Goal: Obtain resource: Download file/media

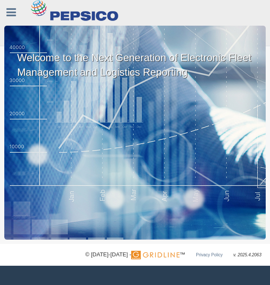
click at [103, 116] on div "Welcome to the Next Generation of Electronic Fleet Management and Logistics Rep…" at bounding box center [134, 133] width 261 height 214
click at [15, 14] on icon at bounding box center [10, 12] width 9 height 11
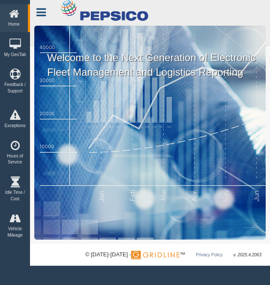
click at [44, 13] on icon at bounding box center [40, 12] width 9 height 11
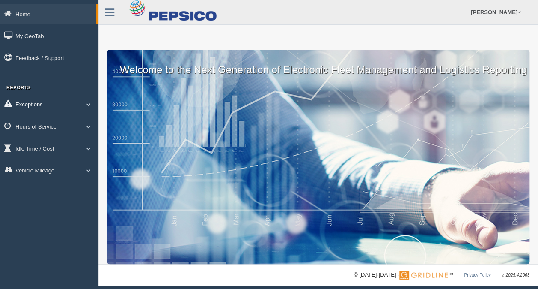
click at [35, 101] on link "Exceptions" at bounding box center [49, 103] width 98 height 19
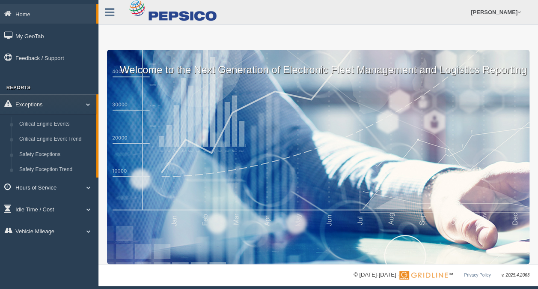
click at [43, 189] on link "Hours of Service" at bounding box center [49, 186] width 98 height 19
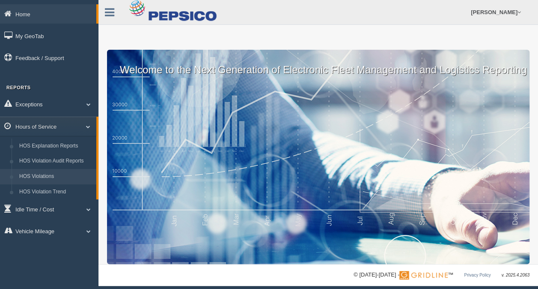
click at [51, 173] on link "HOS Violations" at bounding box center [55, 176] width 81 height 15
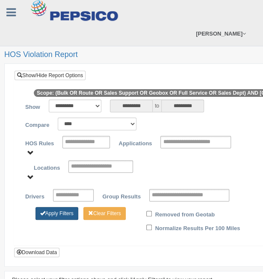
click at [57, 214] on button "Apply Filters" at bounding box center [57, 213] width 43 height 13
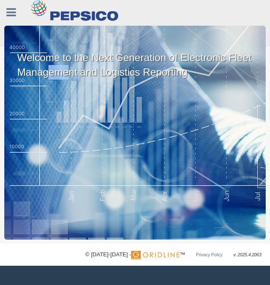
drag, startPoint x: 50, startPoint y: 218, endPoint x: 66, endPoint y: 196, distance: 27.5
click at [66, 196] on div "Welcome to the Next Generation of Electronic Fleet Management and Logistics Rep…" at bounding box center [134, 133] width 261 height 214
click at [16, 11] on link at bounding box center [11, 11] width 22 height 13
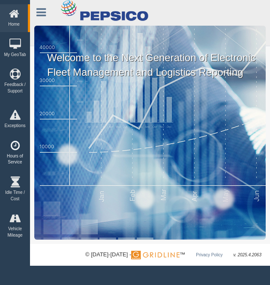
click at [18, 156] on link "Hours of Service" at bounding box center [15, 153] width 30 height 34
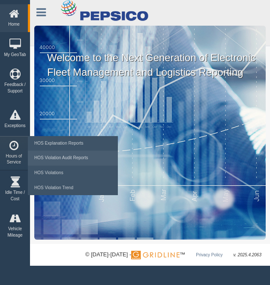
click at [51, 155] on link "HOS Violation Audit Reports" at bounding box center [72, 158] width 81 height 15
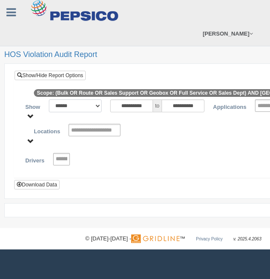
click at [95, 107] on select "**********" at bounding box center [75, 105] width 53 height 13
click at [147, 104] on input "**********" at bounding box center [131, 105] width 43 height 13
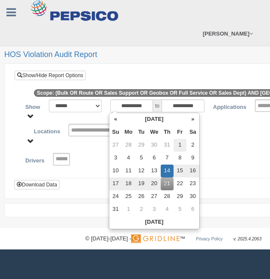
click at [179, 143] on td "1" at bounding box center [179, 145] width 13 height 13
type input "**********"
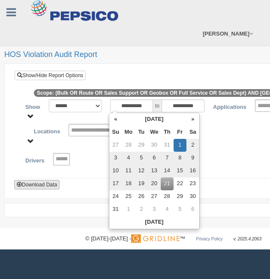
click at [43, 180] on button "Download Data" at bounding box center [36, 184] width 45 height 9
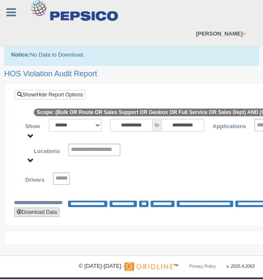
click at [45, 212] on button "Download Data" at bounding box center [36, 211] width 45 height 9
